Goal: Communication & Community: Answer question/provide support

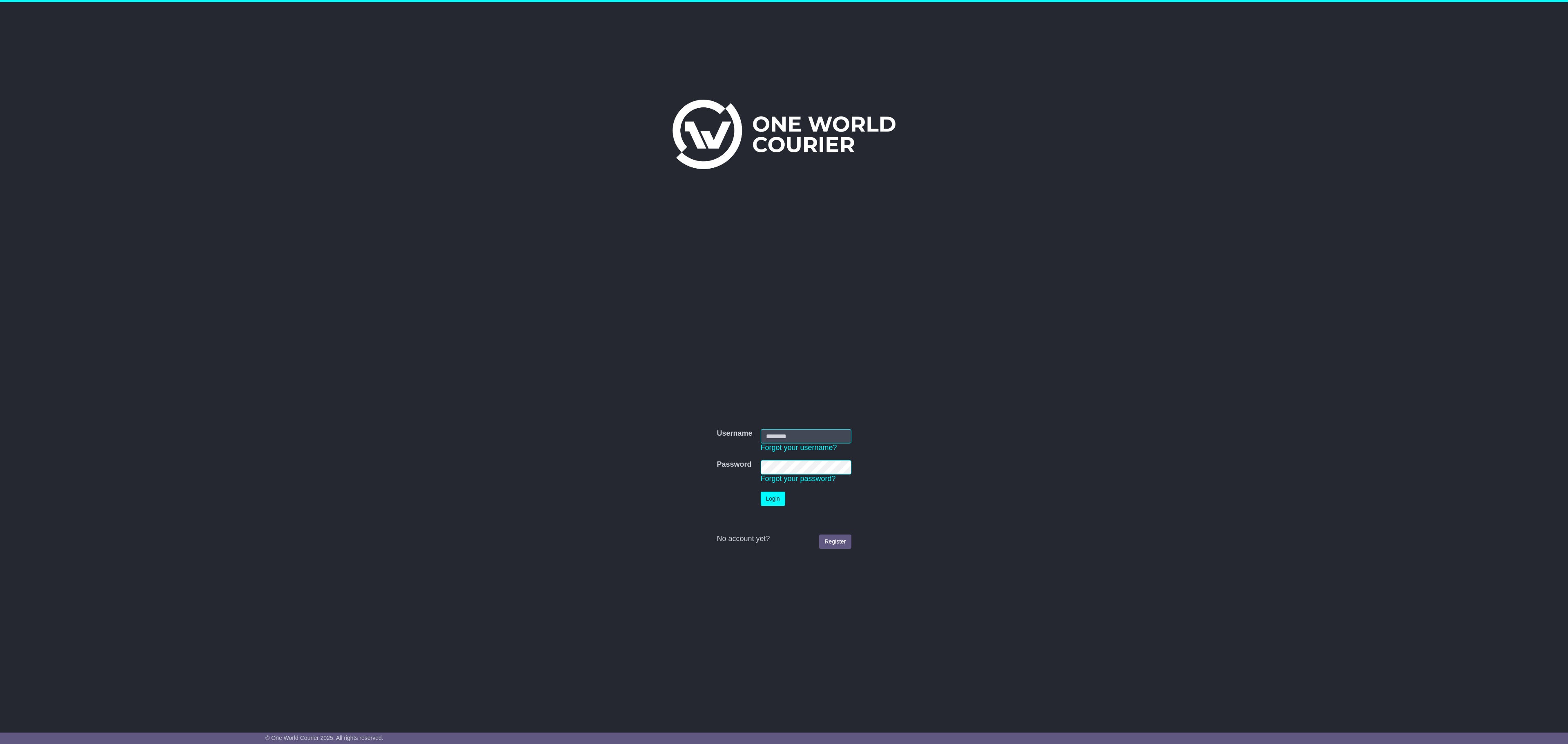
type input "**********"
click at [780, 492] on button "Login" at bounding box center [773, 499] width 25 height 14
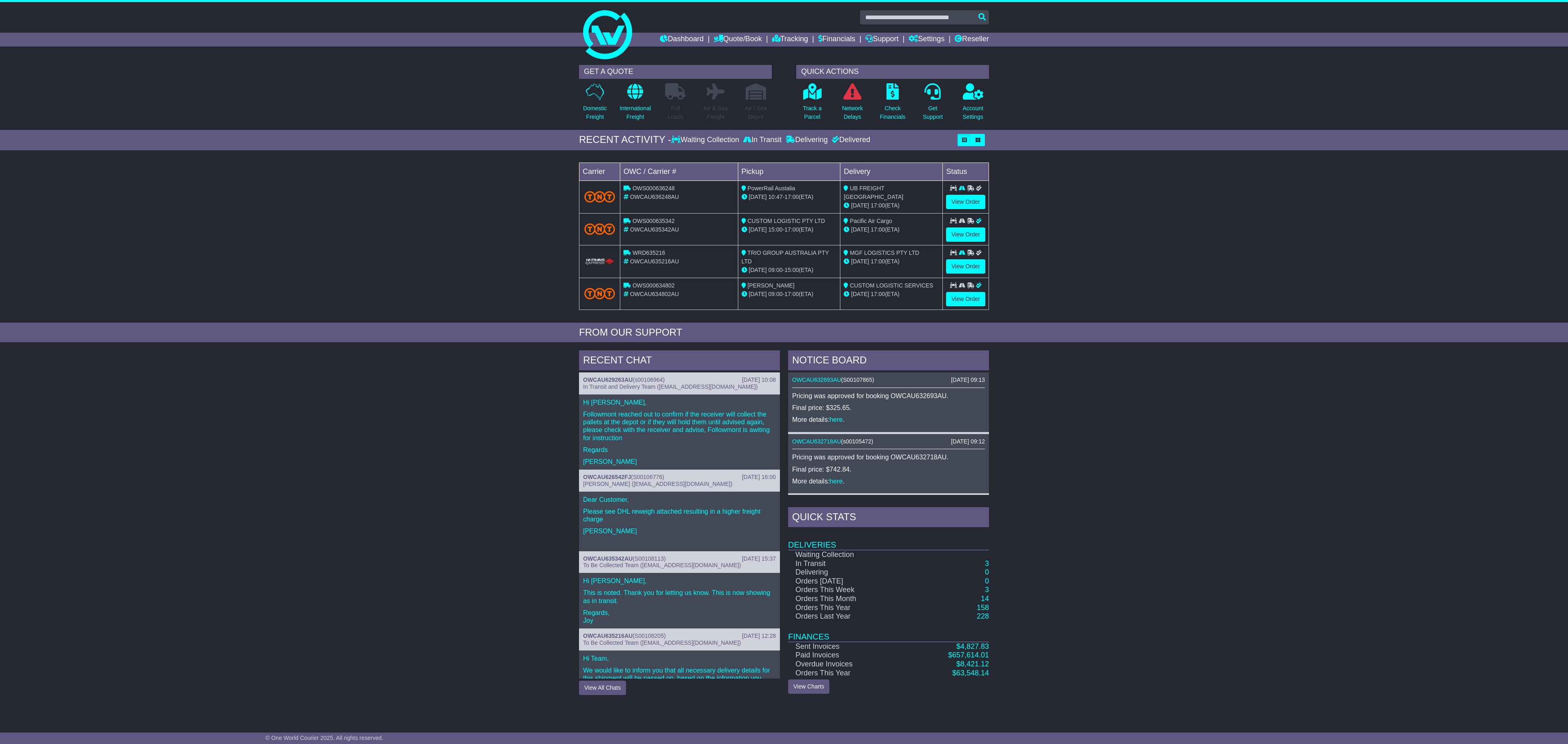
click at [666, 266] on div "OWCAU635216AU" at bounding box center [678, 261] width 111 height 8
drag, startPoint x: 803, startPoint y: 271, endPoint x: 668, endPoint y: 260, distance: 135.4
click at [668, 260] on tr "WRD635216 OWCAU635216AU TRIO GROUP AUSTRALIA PTY LTD 19 Aug 09:00 - 15:00 (ETA)…" at bounding box center [784, 261] width 410 height 32
click at [894, 266] on div "21 Aug 17:00 (ETA)" at bounding box center [891, 261] width 95 height 8
click at [975, 273] on link "View Order" at bounding box center [965, 266] width 39 height 14
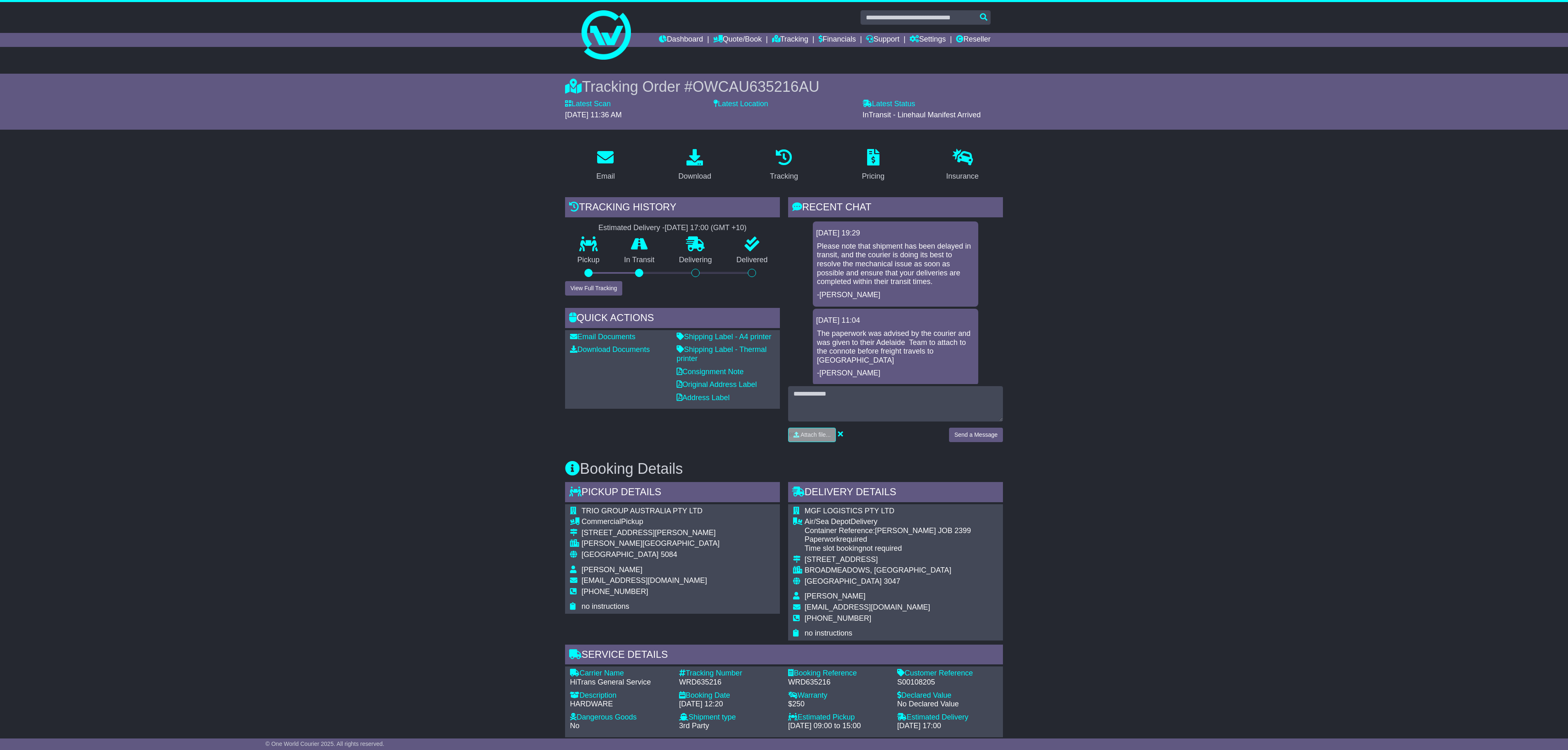
click at [944, 282] on p "Please note that shipment has been delayed in transit, and the courier is doing…" at bounding box center [895, 264] width 157 height 45
drag, startPoint x: 938, startPoint y: 282, endPoint x: 813, endPoint y: 246, distance: 130.1
click at [813, 246] on div "[DATE] 19:29 Please note that shipment has been delayed in transit, and the cou…" at bounding box center [895, 264] width 166 height 85
click at [868, 399] on textarea at bounding box center [895, 404] width 215 height 35
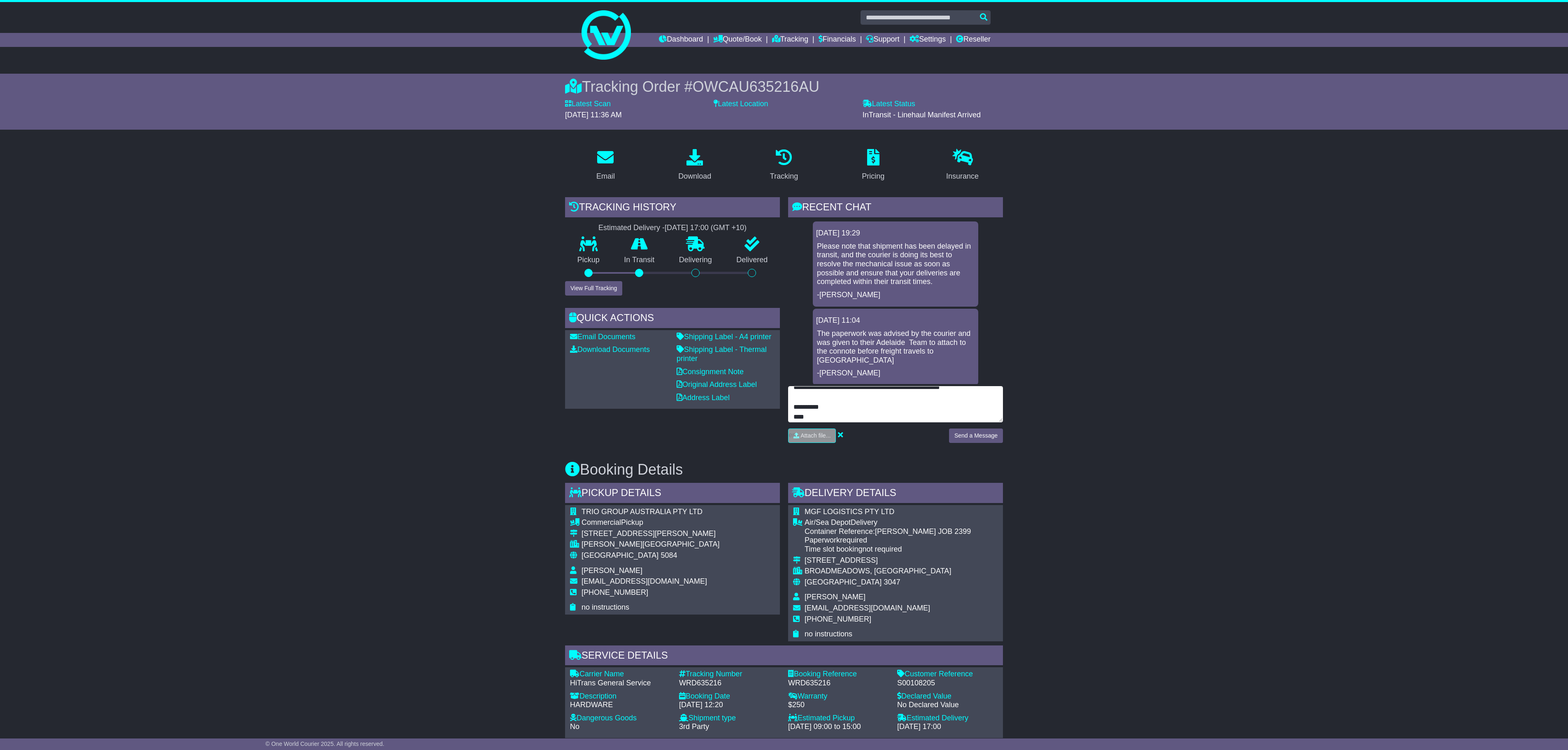
type textarea "**********"
click at [979, 435] on button "Send a Message" at bounding box center [976, 436] width 54 height 14
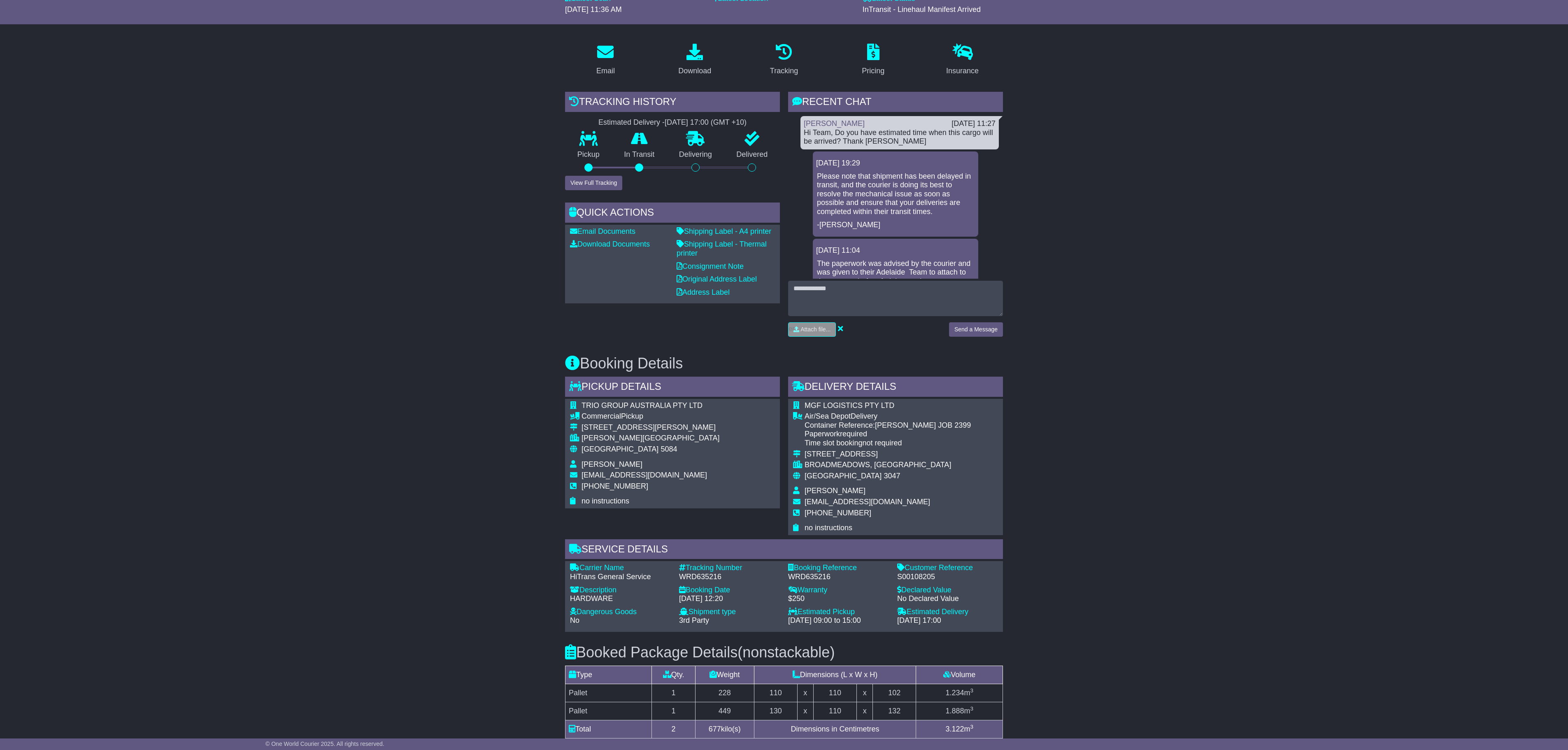
scroll to position [98, 0]
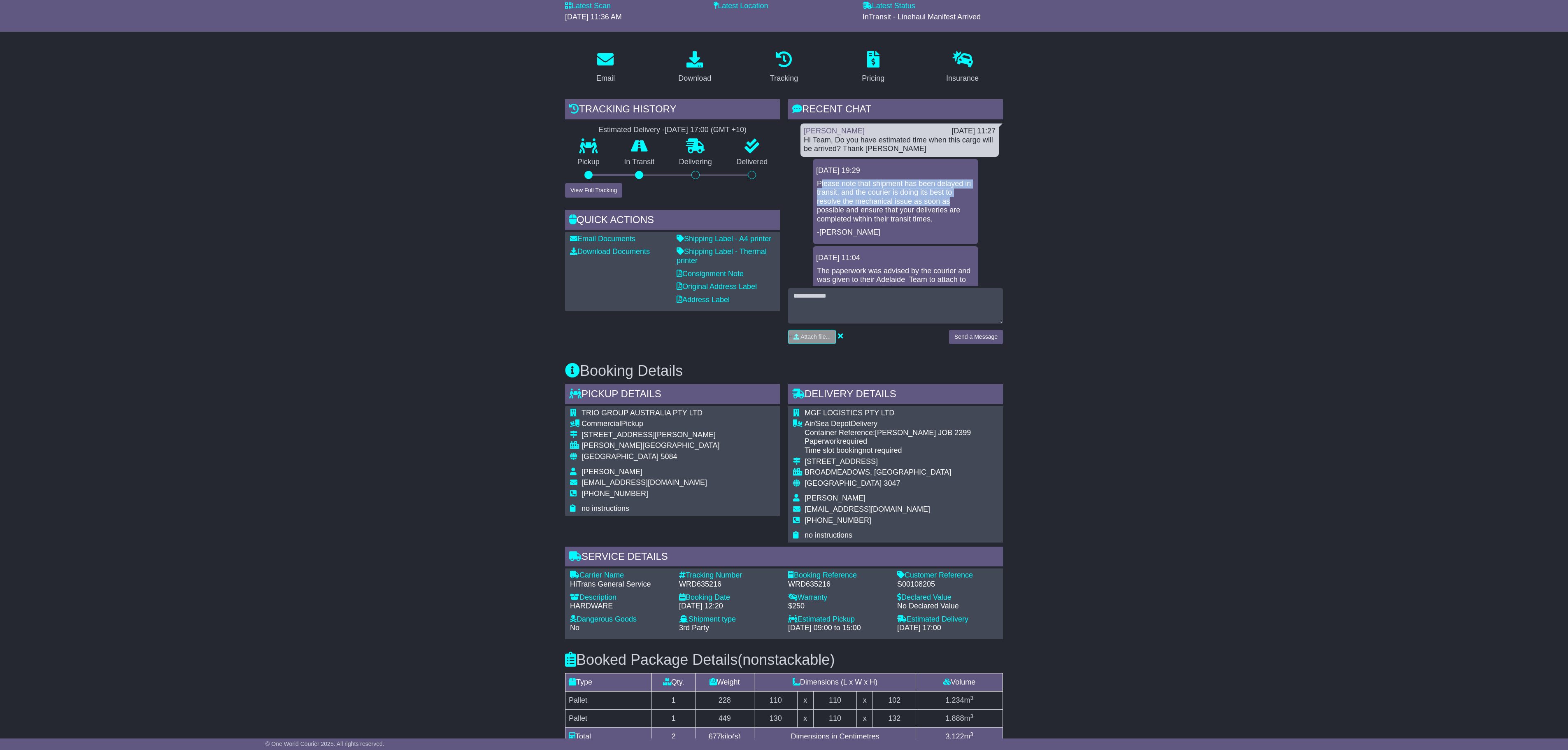
drag, startPoint x: 820, startPoint y: 177, endPoint x: 967, endPoint y: 205, distance: 149.6
click at [967, 205] on div "[DATE] 19:29 Please note that shipment has been delayed in transit, and the cou…" at bounding box center [895, 202] width 166 height 85
drag, startPoint x: 881, startPoint y: 202, endPoint x: 874, endPoint y: 202, distance: 7.0
click at [879, 202] on p "Please note that shipment has been delayed in transit, and the courier is doing…" at bounding box center [895, 202] width 157 height 45
click at [820, 179] on p "Please note that shipment has been delayed in transit, and the courier is doing…" at bounding box center [895, 202] width 157 height 45
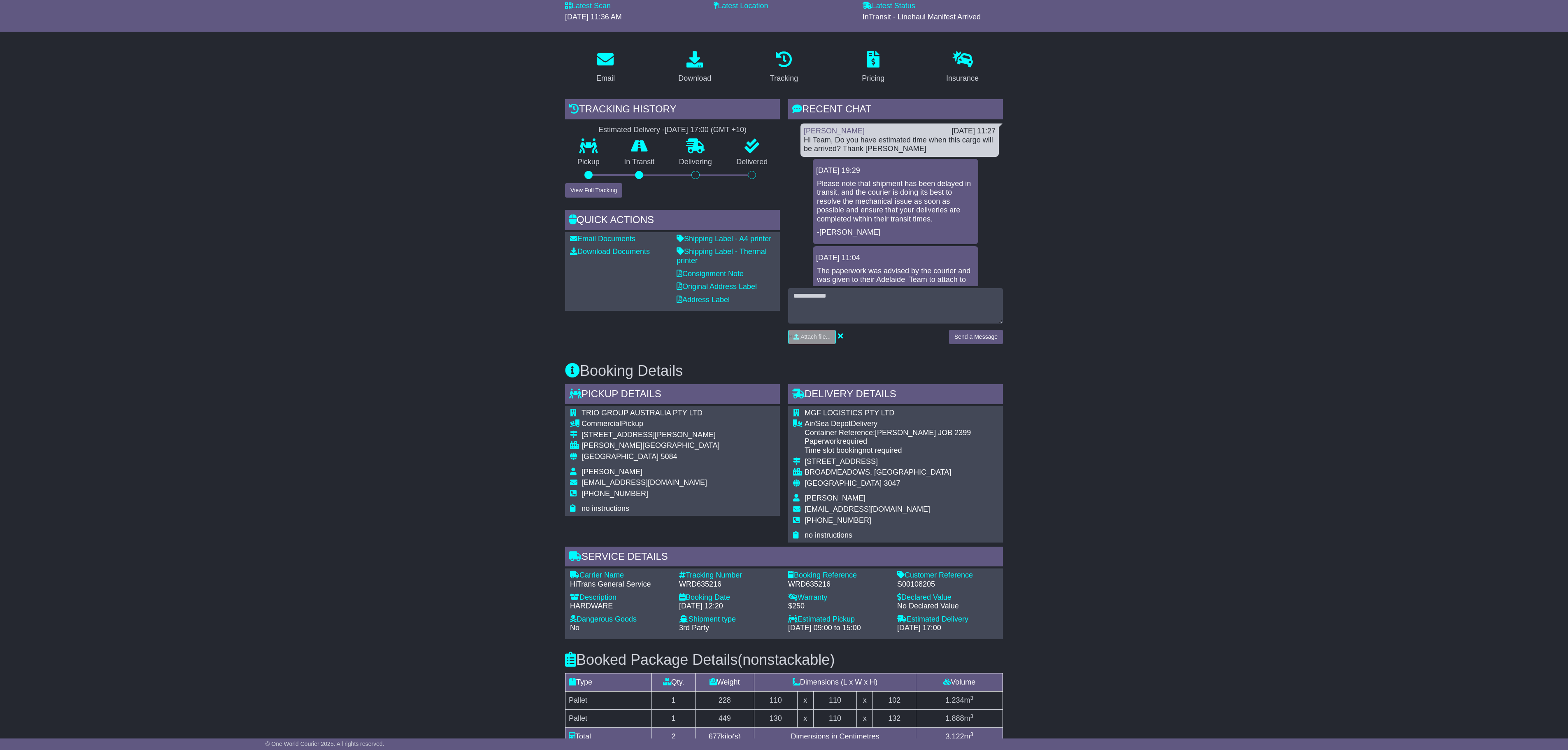
click at [875, 218] on p "Please note that shipment has been delayed in transit, and the courier is doing…" at bounding box center [895, 202] width 157 height 45
drag, startPoint x: 815, startPoint y: 179, endPoint x: 882, endPoint y: 205, distance: 71.9
click at [877, 205] on div "[DATE] 19:29 Please note that shipment has been delayed in transit, and the cou…" at bounding box center [895, 202] width 166 height 85
